Goal: Find specific page/section: Find specific page/section

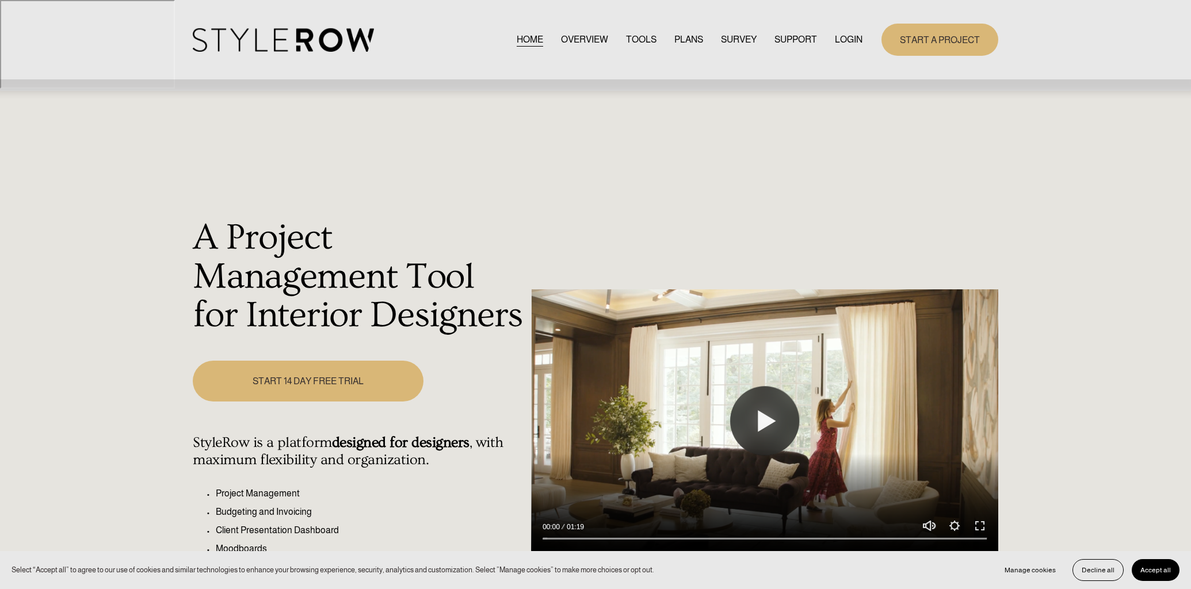
click at [849, 41] on link "LOGIN" at bounding box center [849, 40] width 28 height 16
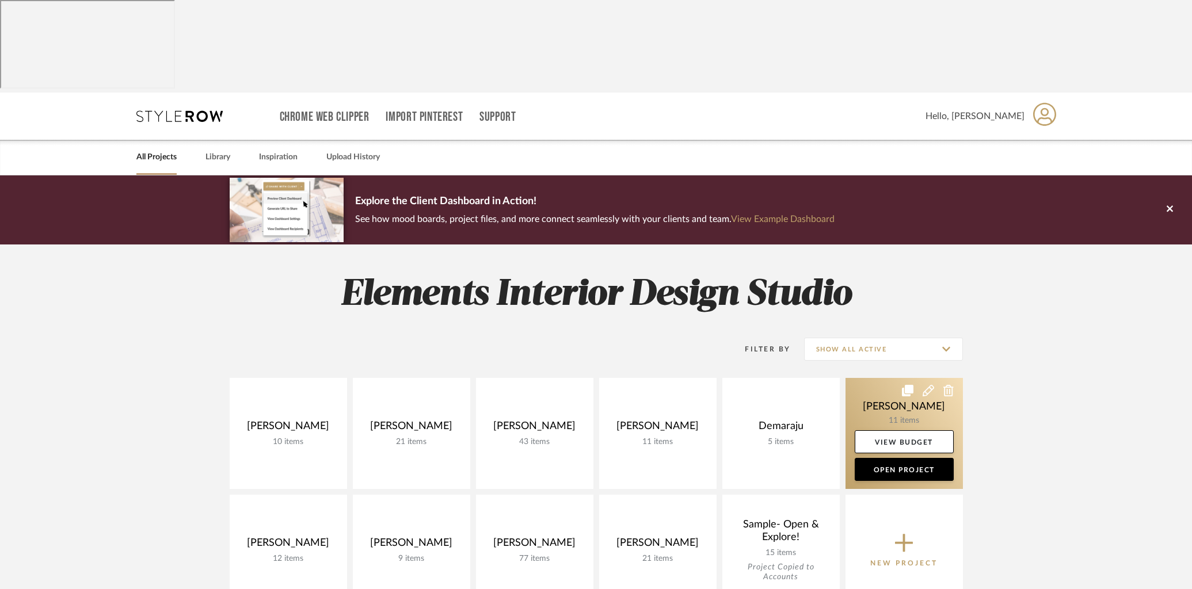
click at [867, 378] on link at bounding box center [903, 433] width 117 height 111
